Goal: Ask a question: Seek information or help from site administrators or community

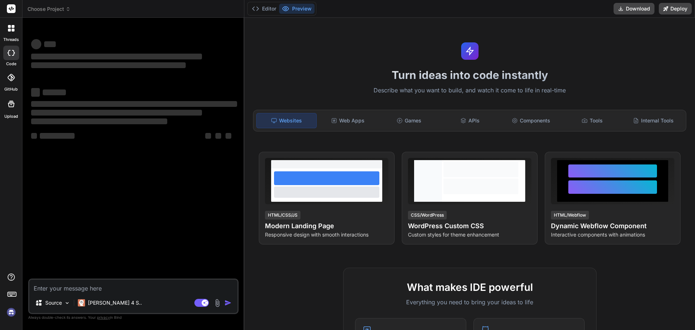
click at [68, 282] on textarea at bounding box center [133, 286] width 208 height 13
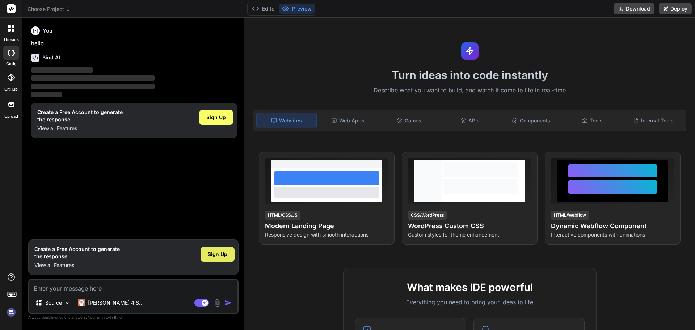
click at [217, 255] on span "Sign Up" at bounding box center [218, 254] width 20 height 7
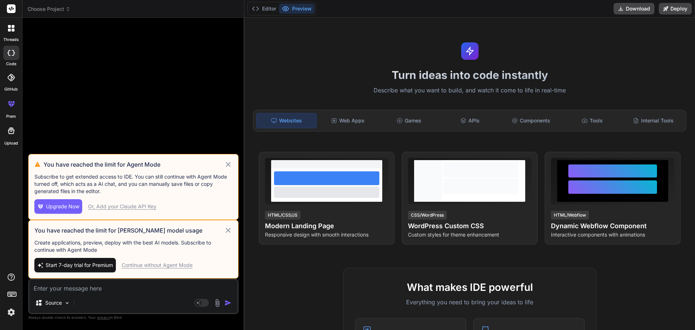
click at [227, 232] on icon at bounding box center [228, 230] width 8 height 9
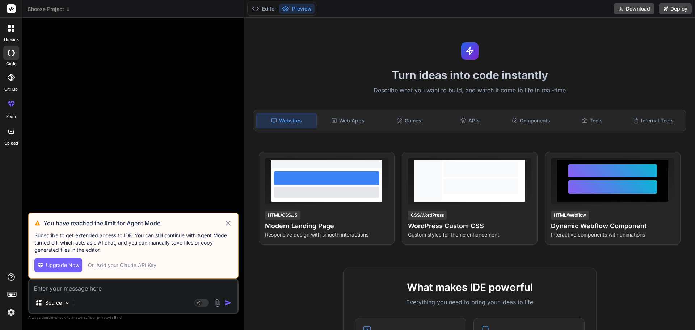
click at [227, 223] on icon at bounding box center [228, 223] width 8 height 9
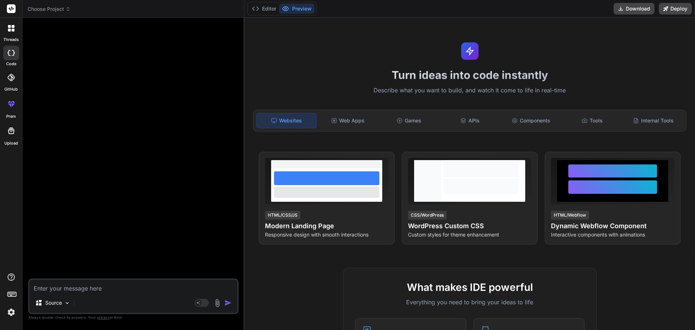
click at [217, 301] on img at bounding box center [217, 303] width 8 height 8
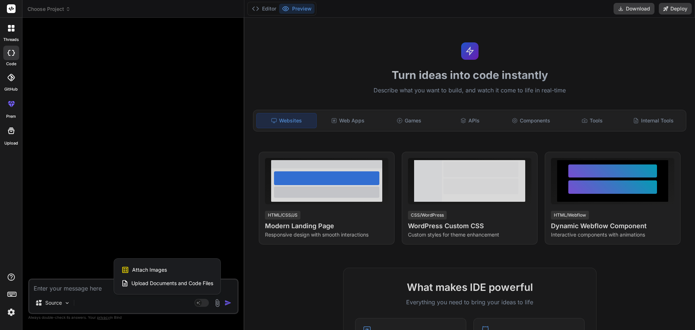
click at [146, 268] on span "Attach Images" at bounding box center [149, 269] width 35 height 7
type textarea "x"
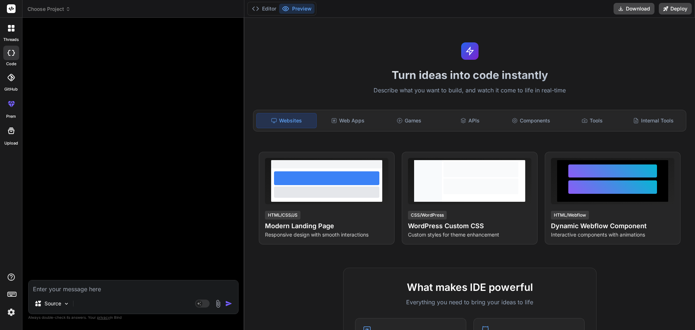
type input "C:\fakepath\Frame 482586.png"
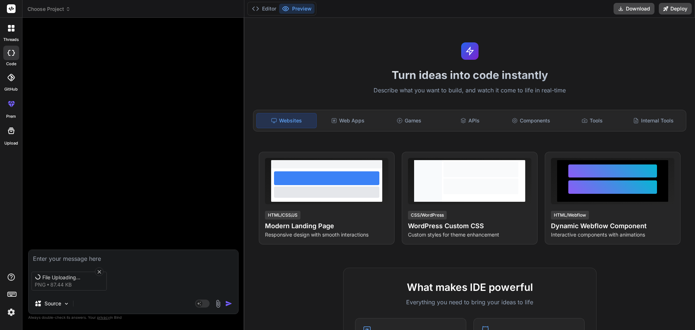
click at [83, 255] on textarea at bounding box center [134, 256] width 210 height 13
type textarea "x"
type textarea "C"
type textarea "x"
type textarea "Ca"
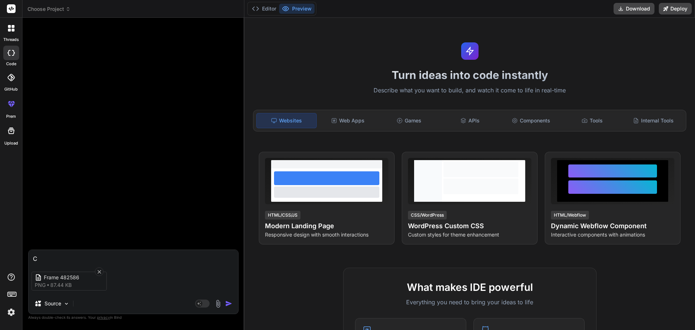
type textarea "x"
type textarea "Can"
type textarea "x"
type textarea "Can"
type textarea "x"
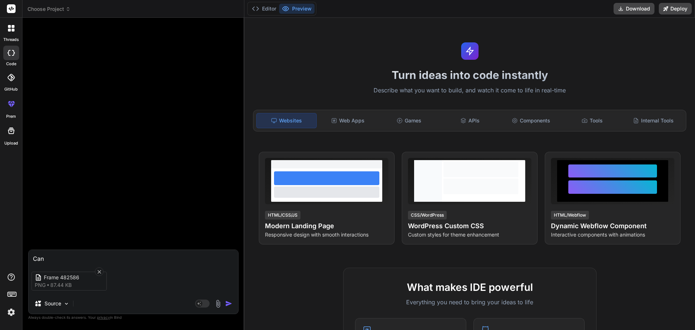
type textarea "Can y"
type textarea "x"
type textarea "Can yo"
type textarea "x"
type textarea "Can you"
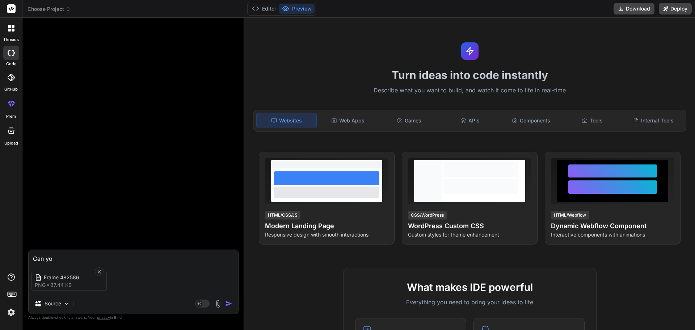
type textarea "x"
type textarea "Can you"
type textarea "x"
type textarea "Can you w"
type textarea "x"
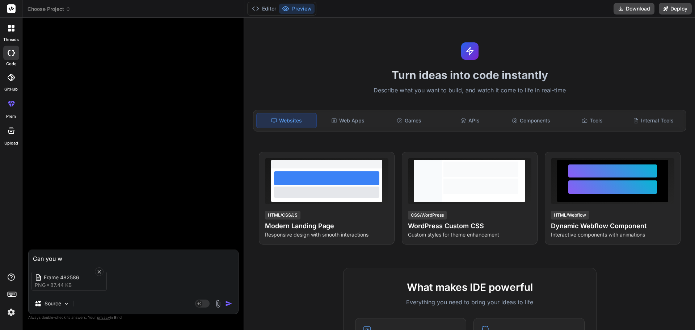
type textarea "Can you wr"
type textarea "x"
type textarea "Can you wri"
type textarea "x"
type textarea "Can you writ"
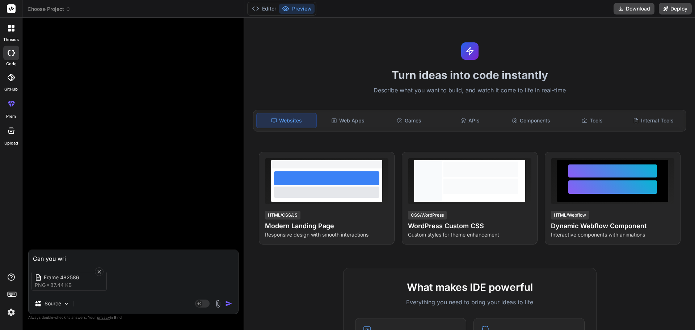
type textarea "x"
type textarea "Can you write"
type textarea "x"
type textarea "Can you write"
type textarea "x"
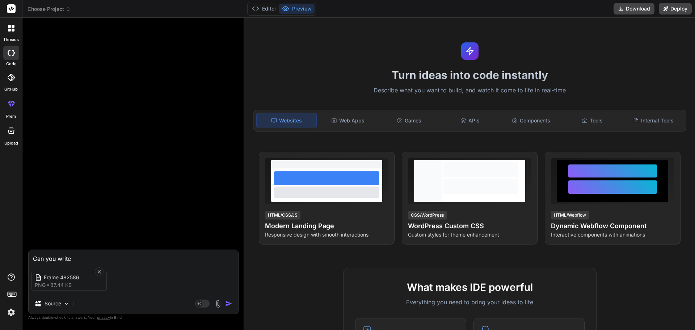
type textarea "Can you write h"
type textarea "x"
type textarea "Can you write ht"
type textarea "x"
type textarea "Can you write htm"
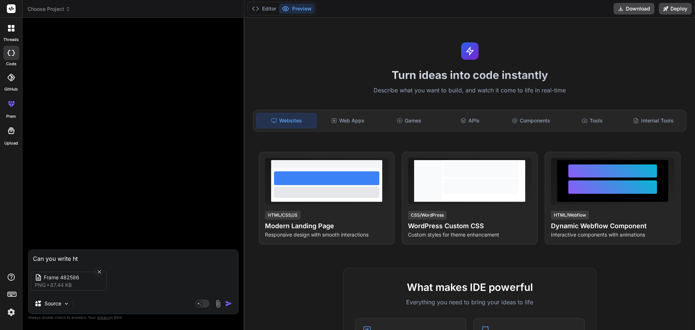
type textarea "x"
type textarea "Can you write html"
type textarea "x"
type textarea "Can you write html"
type textarea "x"
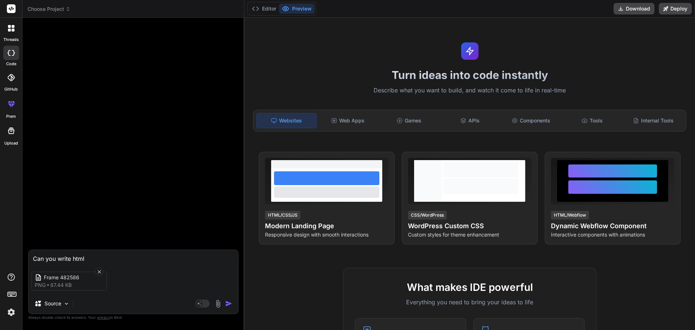
type textarea "Can you write html a"
type textarea "x"
type textarea "Can you write html an"
type textarea "x"
type textarea "Can you write html and"
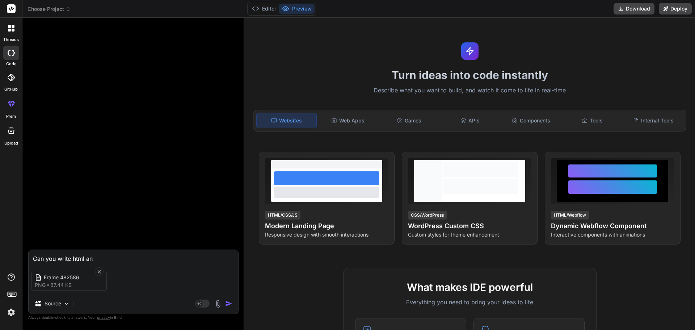
type textarea "x"
type textarea "Can you write html and"
type textarea "x"
type textarea "Can you write html and j"
type textarea "x"
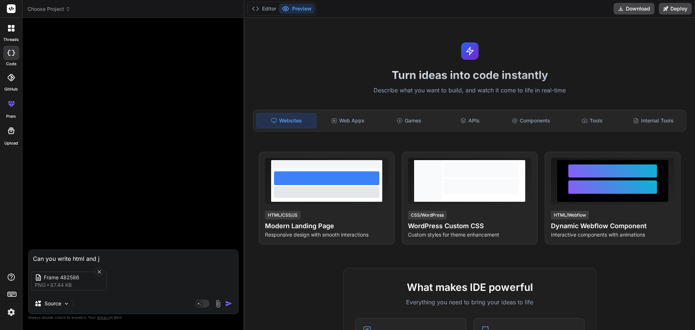
type textarea "Can you write html and js"
type textarea "x"
type textarea "Can you write html and js"
type textarea "x"
type textarea "Can you write html and js c"
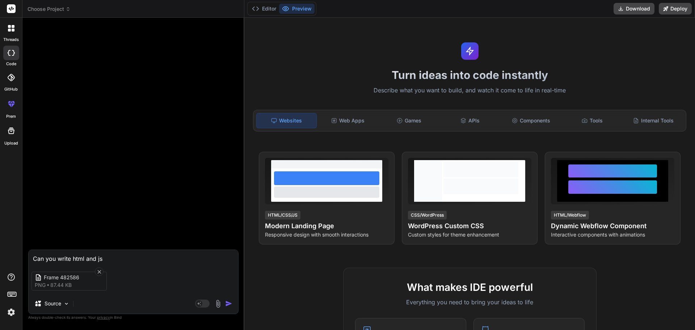
type textarea "x"
type textarea "Can you write html and js co"
type textarea "x"
type textarea "Can you write html and js cod"
type textarea "x"
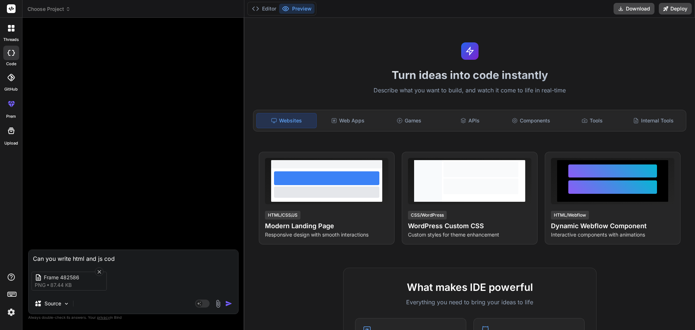
type textarea "Can you write html and js code"
type textarea "x"
type textarea "Can you write html and js code"
type textarea "x"
type textarea "Can you write html and js code f"
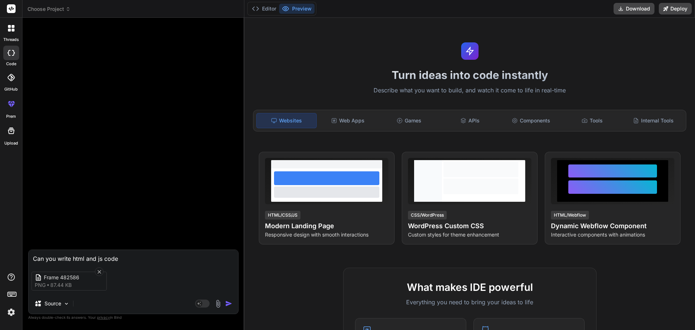
type textarea "x"
type textarea "Can you write html and js code fo"
type textarea "x"
type textarea "Can you write html and js code for"
type textarea "x"
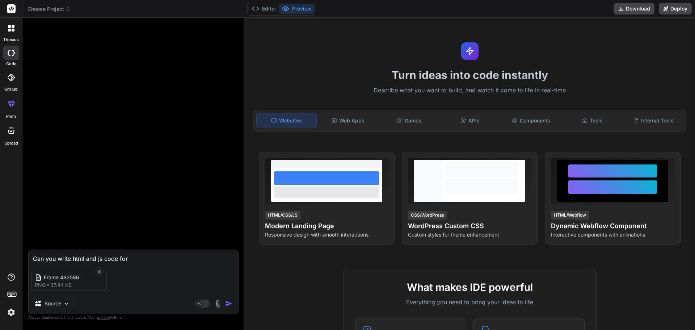
type textarea "Can you write html and js code for"
type textarea "x"
type textarea "Can you write html and js code for c"
type textarea "x"
type textarea "Can you write html and js code for cr"
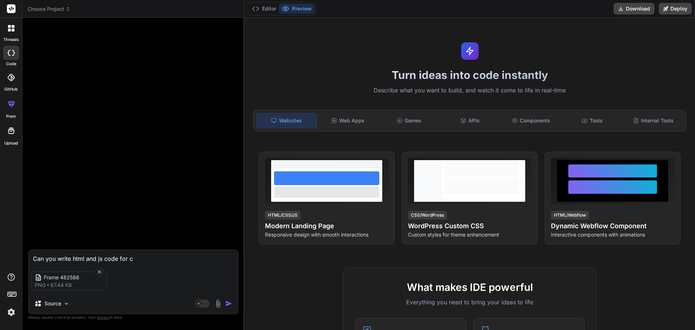
type textarea "x"
type textarea "Can you write html and js code for cre"
type textarea "x"
type textarea "Can you write html and js code for crea"
type textarea "x"
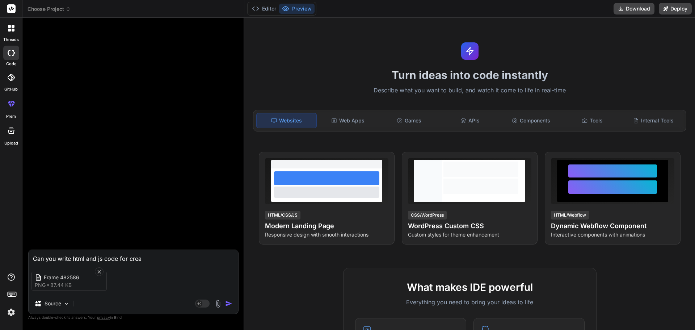
type textarea "Can you write html and js code for creat"
type textarea "x"
type textarea "Can you write html and js code for creati"
type textarea "x"
type textarea "Can you write html and js code for creatin"
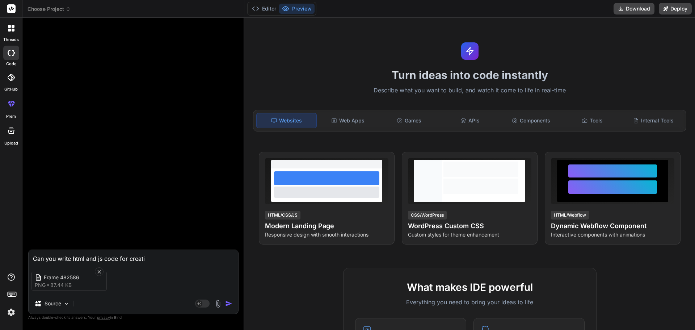
type textarea "x"
type textarea "Can you write html and js code for creating"
type textarea "x"
type textarea "Can you write html and js code for creating"
type textarea "x"
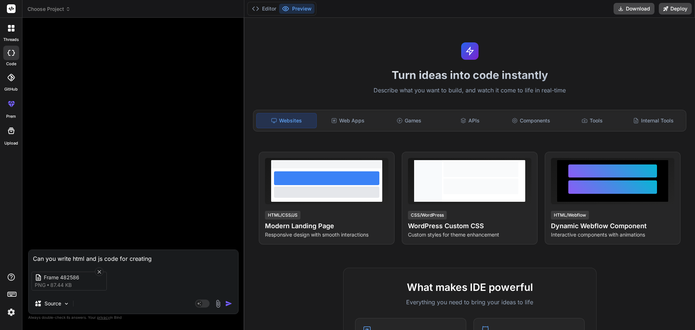
type textarea "Can you write html and js code for creating t"
type textarea "x"
type textarea "Can you write html and js code for creating th"
type textarea "x"
type textarea "Can you write html and js code for creating thi"
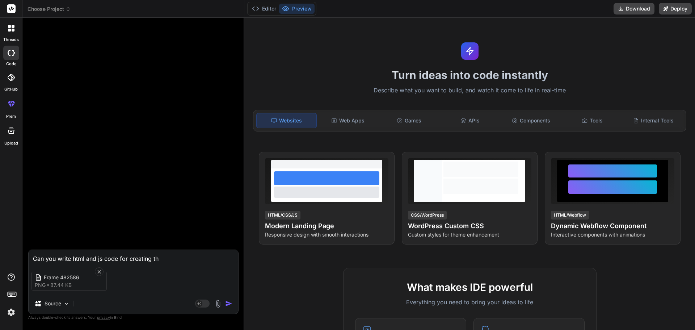
type textarea "x"
type textarea "Can you write html and js code for creating this"
type textarea "x"
type textarea "Can you write html and js code for creating this"
type textarea "x"
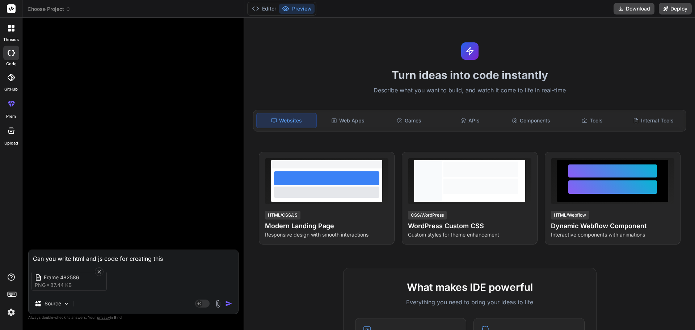
type textarea "Can you write html and js code for creating this"
type textarea "x"
type textarea "Can you write html and js code for creating thi"
type textarea "x"
type textarea "Can you write html and js code for creating th"
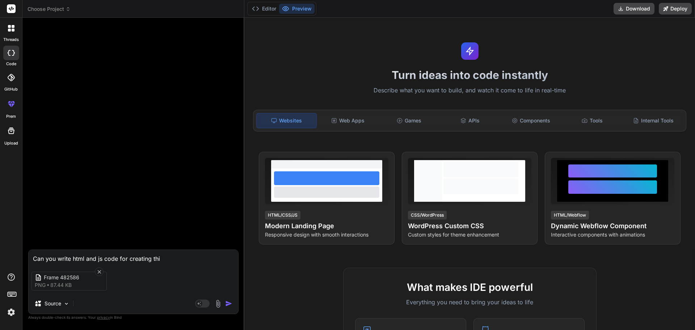
type textarea "x"
type textarea "Can you write html and js code for creating t"
type textarea "x"
type textarea "Can you write html and js code for creating"
type textarea "x"
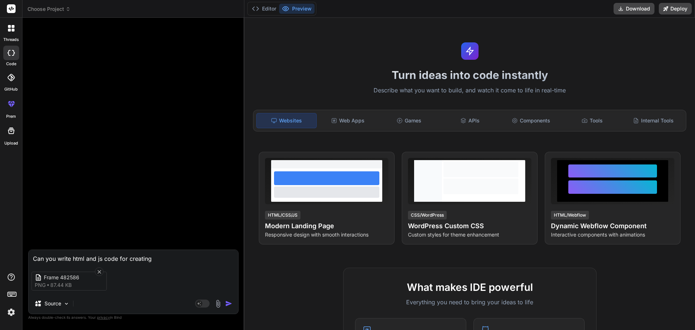
type textarea "Can you write html and js code for creating t"
type textarea "x"
type textarea "Can you write html and js code for creating th"
type textarea "x"
type textarea "Can you write html and js code for creating the"
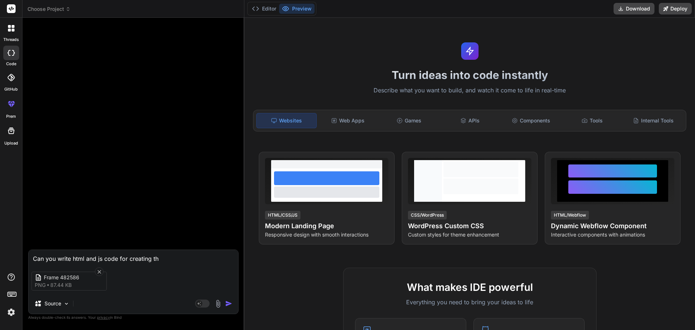
type textarea "x"
type textarea "Can you write html and js code for creating the"
type textarea "x"
type textarea "Can you write html and js code for creating the s"
type textarea "x"
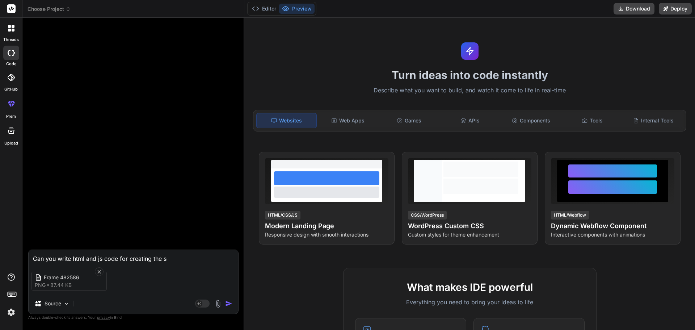
type textarea "Can you write html and js code for creating the sa"
type textarea "x"
type textarea "Can you write html and js code for creating the sam"
type textarea "x"
type textarea "Can you write html and js code for creating the same"
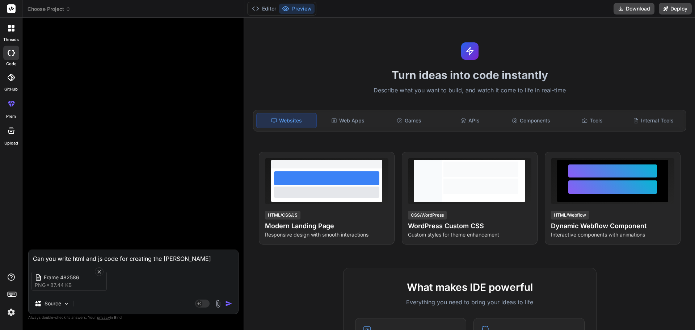
type textarea "x"
type textarea "Can you write html and js code for creating the same"
type textarea "x"
type textarea "Can you write html and js code for creating the same k"
type textarea "x"
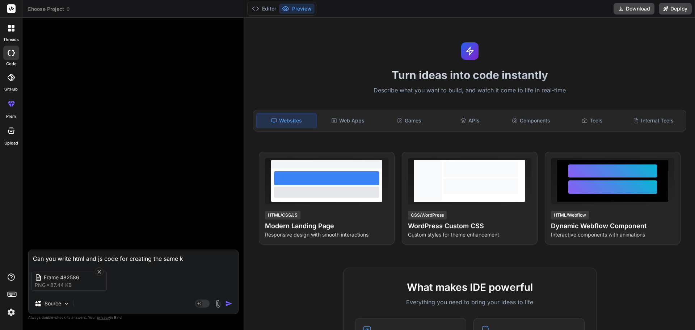
type textarea "Can you write html and js code for creating the same ki"
type textarea "x"
type textarea "Can you write html and js code for creating the same kin"
type textarea "x"
type textarea "Can you write html and js code for creating the same kind"
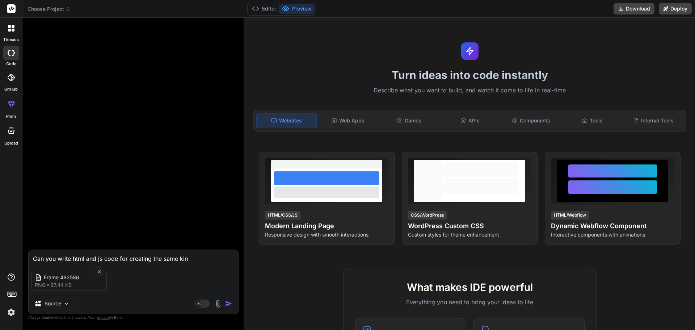
type textarea "x"
type textarea "Can you write html and js code for creating the same kind"
type textarea "x"
type textarea "Can you write html and js code for creating the same kind o"
type textarea "x"
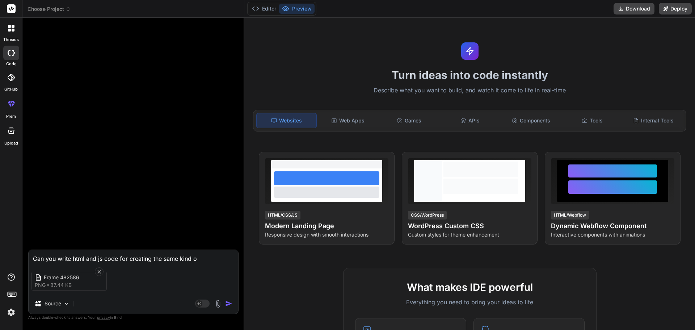
type textarea "Can you write html and js code for creating the same kind of"
type textarea "x"
type textarea "Can you write html and js code for creating the same kind of"
type textarea "x"
type textarea "Can you write html and js code for creating the same kind of d"
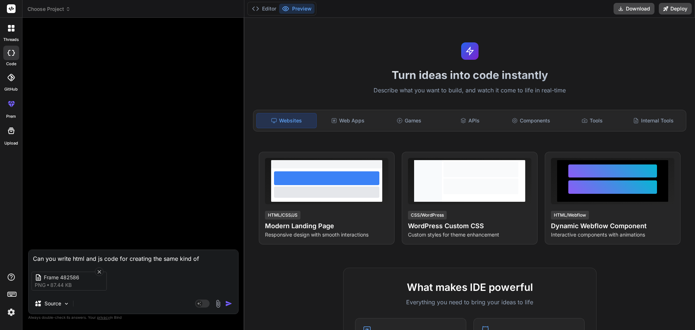
type textarea "x"
type textarea "Can you write html and js code for creating the same kind of do"
type textarea "x"
type textarea "Can you write html and js code for creating the same kind of don"
type textarea "x"
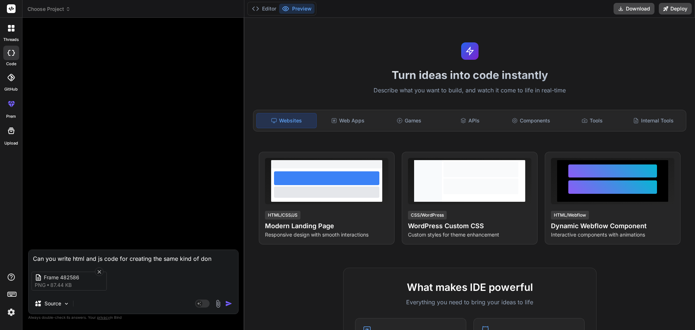
type textarea "Can you write html and js code for creating the same kind of donu"
type textarea "x"
type textarea "Can you write html and js code for creating the same kind of donut"
type textarea "x"
type textarea "Can you write html and js code for creating the same kind of donut"
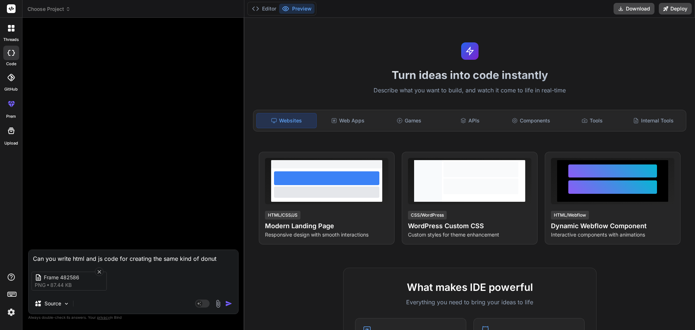
type textarea "x"
type textarea "Can you write html and js code for creating the same kind of donut c"
type textarea "x"
type textarea "Can you write html and js code for creating the same kind of donut ch"
type textarea "x"
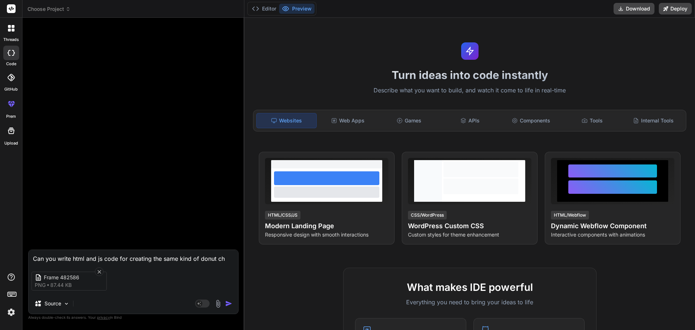
type textarea "Can you write html and js code for creating the same kind of donut cha"
type textarea "x"
type textarea "Can you write html and js code for creating the same kind of donut char"
type textarea "x"
type textarea "Can you write html and js code for creating the same kind of donut chart"
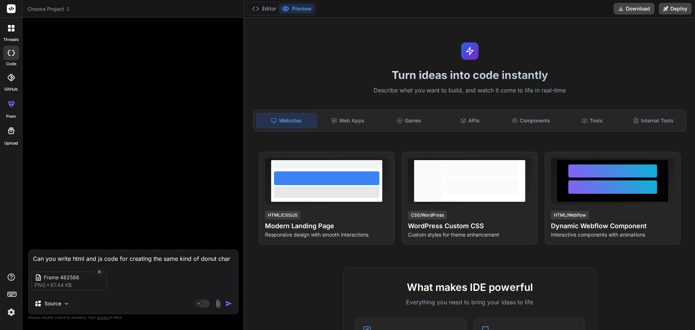
type textarea "x"
type textarea "Can you write html and js code for creating the same kind of donut chart"
type textarea "x"
type textarea "Can you write html and js code for creating the same kind of donut chart o"
type textarea "x"
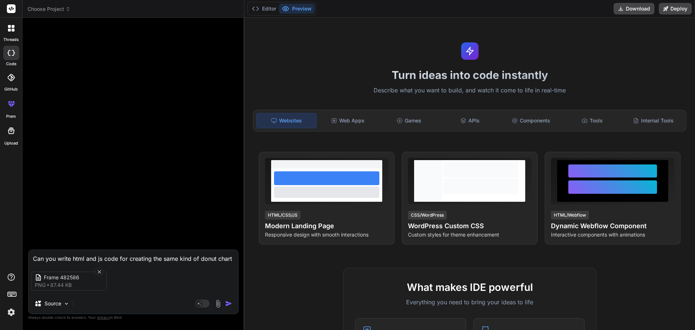
type textarea "Can you write html and js code for creating the same kind of donut chart of"
type textarea "x"
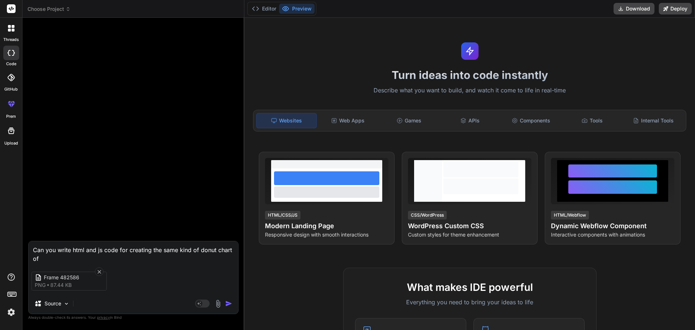
type textarea "Can you write html and js code for creating the same kind of donut chart of"
type textarea "x"
type textarea "Can you write html and js code for creating the same kind of donut chart of a"
type textarea "x"
type textarea "Can you write html and js code for creating the same kind of donut chart of ap"
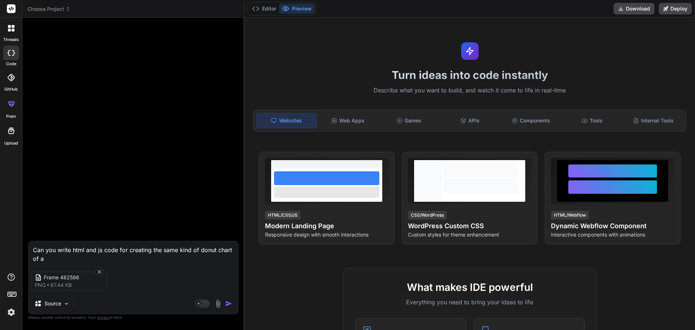
type textarea "x"
type textarea "Can you write html and js code for creating the same kind of donut chart of ape"
type textarea "x"
type textarea "Can you write html and js code for creating the same kind of donut chart of apex"
type textarea "x"
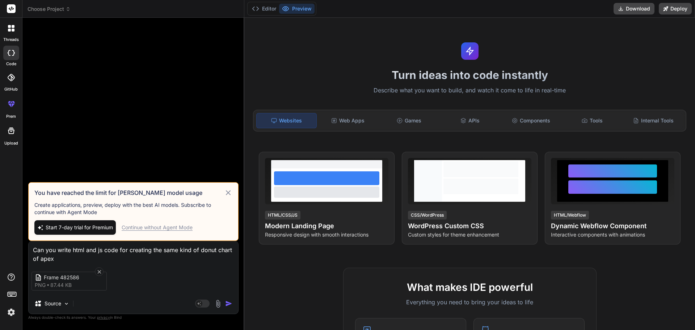
type textarea "Can you write html and js code for creating the same kind of donut chart of apex"
click at [164, 224] on div "Continue without Agent Mode" at bounding box center [157, 227] width 71 height 7
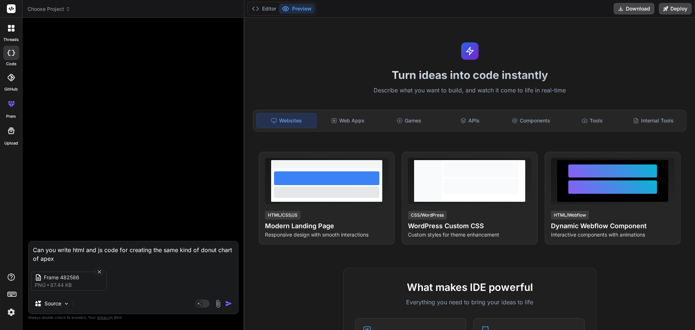
click at [229, 302] on img "button" at bounding box center [228, 303] width 7 height 7
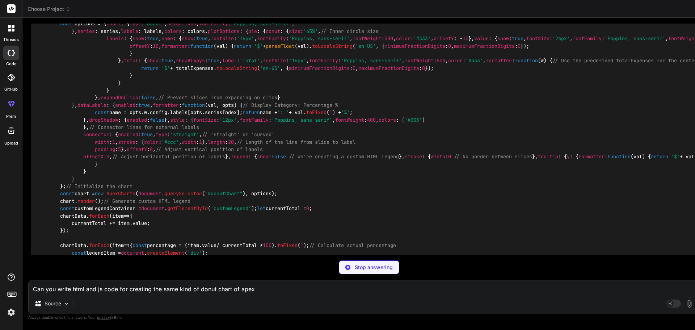
type textarea "x"
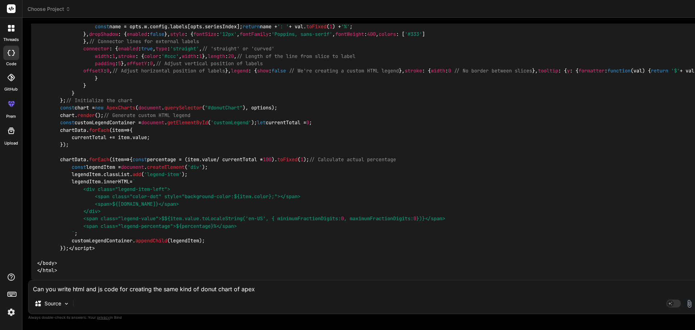
scroll to position [3214, 0]
drag, startPoint x: 59, startPoint y: 264, endPoint x: 42, endPoint y: 251, distance: 22.5
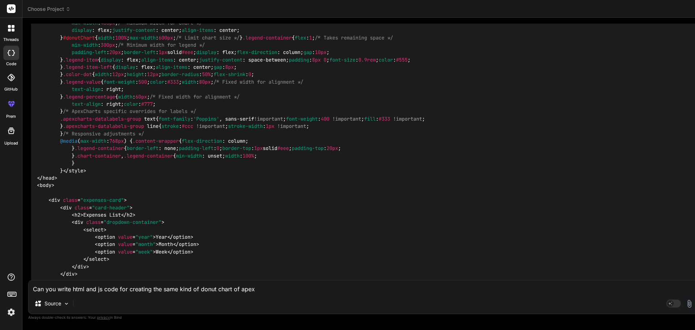
scroll to position [752, 0]
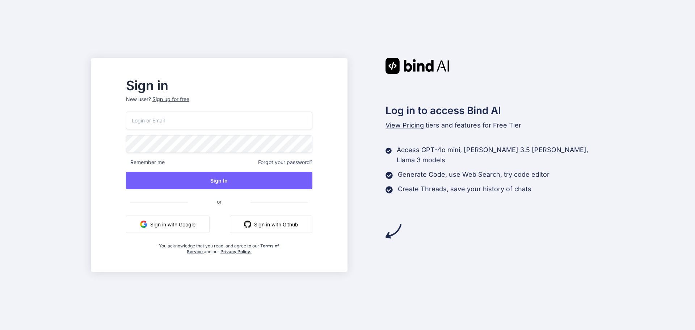
click at [236, 124] on input "email" at bounding box center [219, 121] width 186 height 18
type input "[EMAIL_ADDRESS][DOMAIN_NAME]"
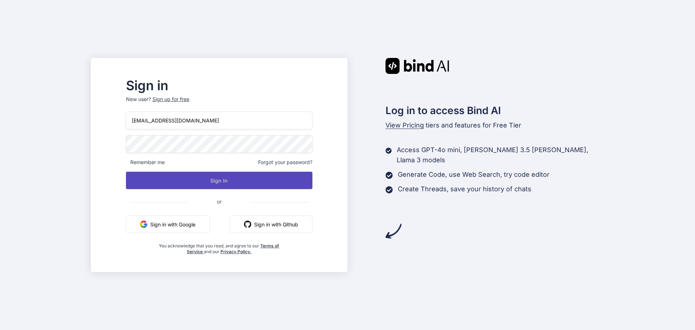
click at [212, 187] on button "Sign In" at bounding box center [219, 180] width 186 height 17
